Goal: Task Accomplishment & Management: Use online tool/utility

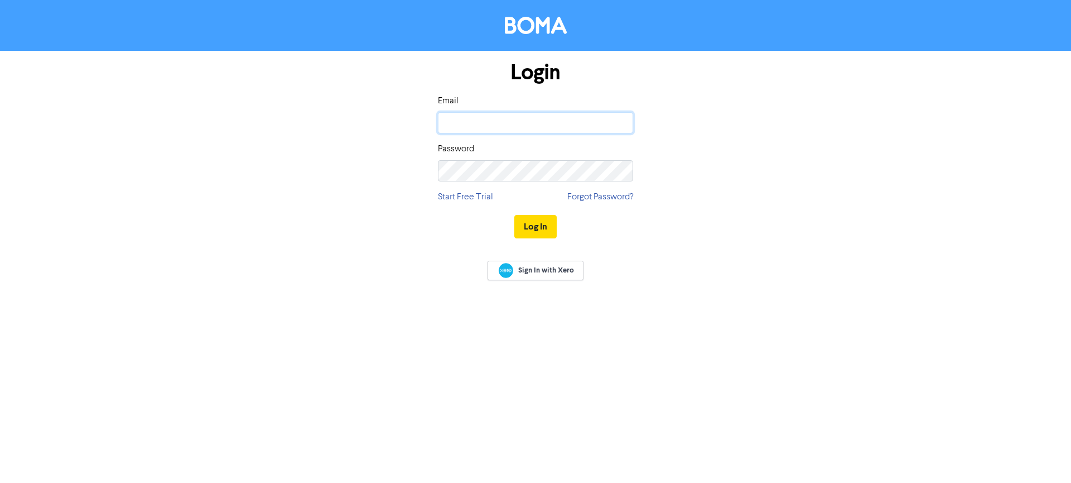
type input "[EMAIL_ADDRESS][DOMAIN_NAME]"
click at [535, 226] on button "Log In" at bounding box center [535, 226] width 42 height 23
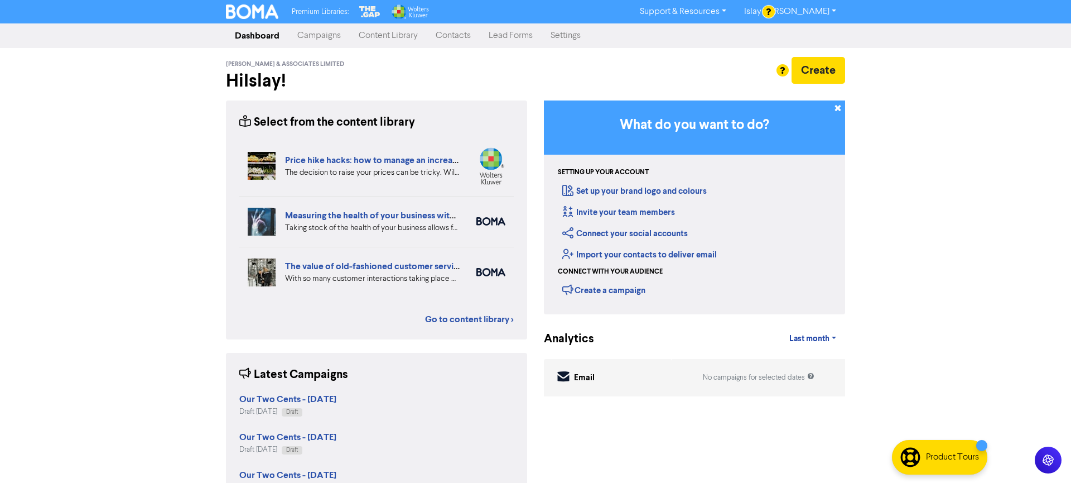
click at [326, 35] on link "Campaigns" at bounding box center [318, 36] width 61 height 22
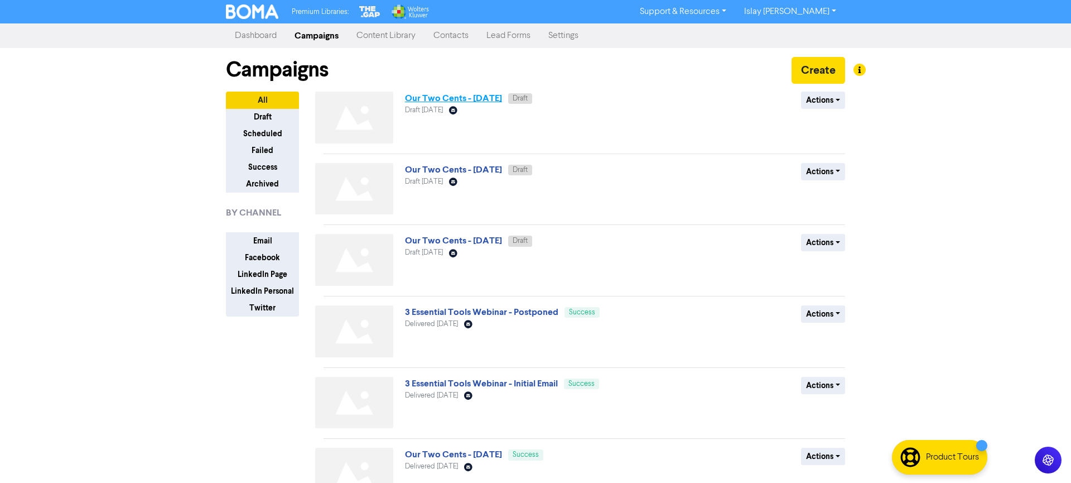
click at [483, 96] on link "Our Two Cents - [DATE]" at bounding box center [453, 98] width 97 height 11
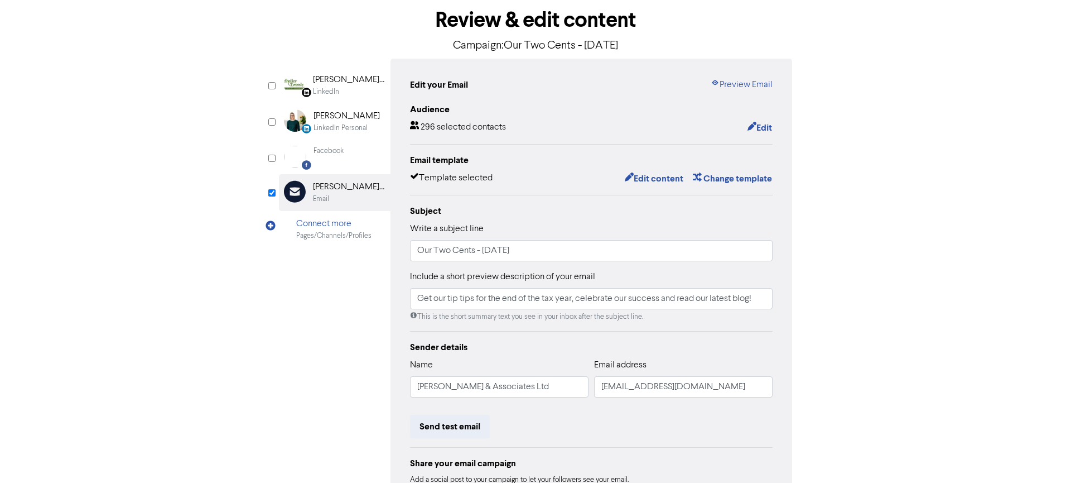
scroll to position [56, 0]
click at [763, 81] on link "Preview Email" at bounding box center [742, 83] width 62 height 13
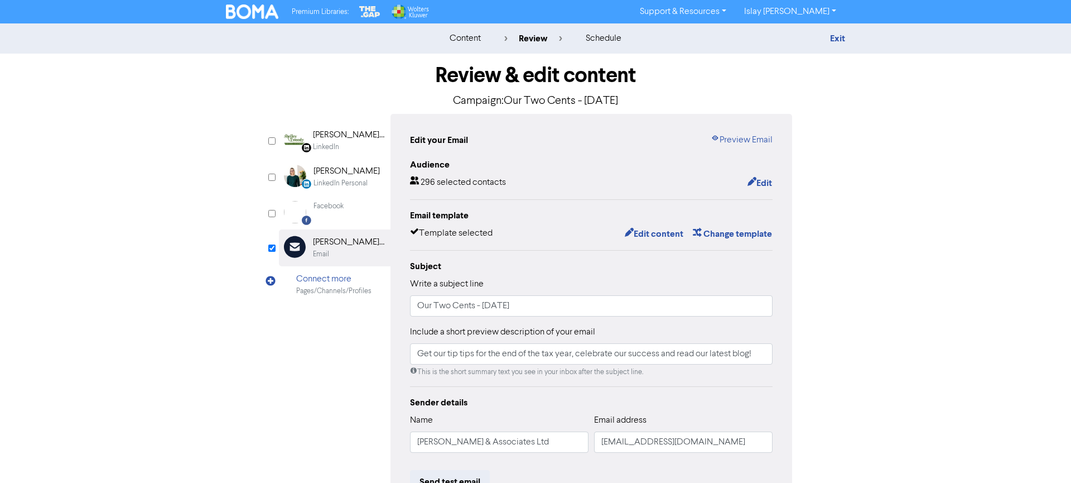
scroll to position [0, 0]
click at [723, 8] on link "Support & Resources" at bounding box center [683, 12] width 104 height 18
click at [240, 13] on img at bounding box center [252, 11] width 52 height 15
